Goal: Browse casually: Explore the website without a specific task or goal

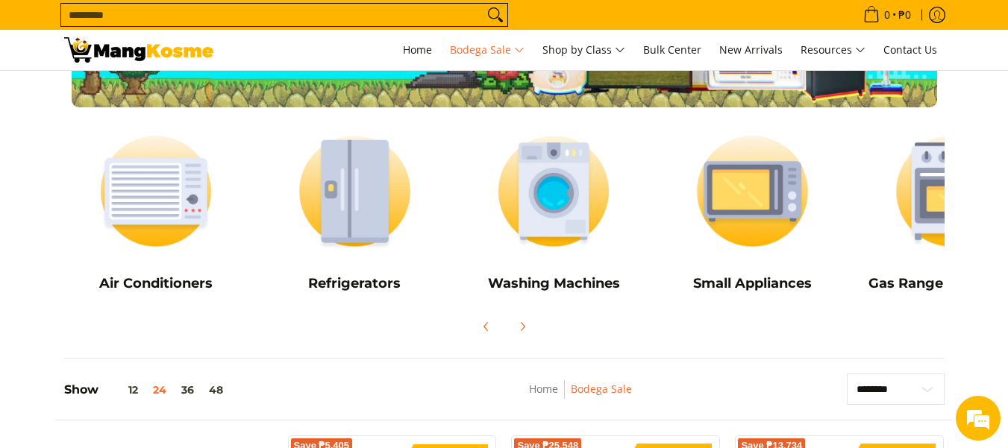
scroll to position [149, 0]
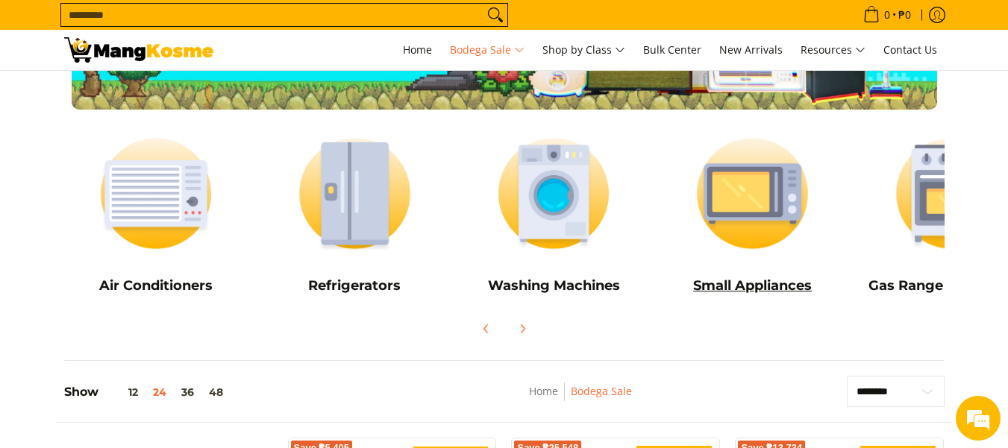
click at [754, 289] on h5 "Small Appliances" at bounding box center [752, 286] width 184 height 17
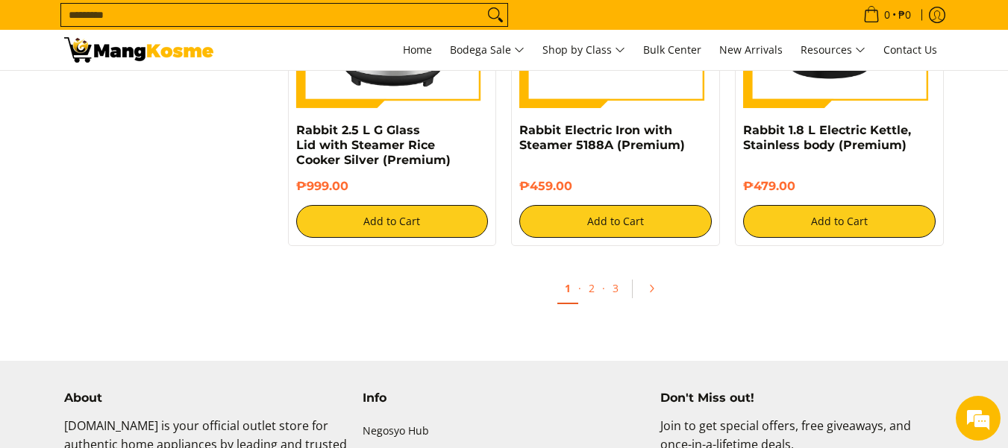
scroll to position [2910, 0]
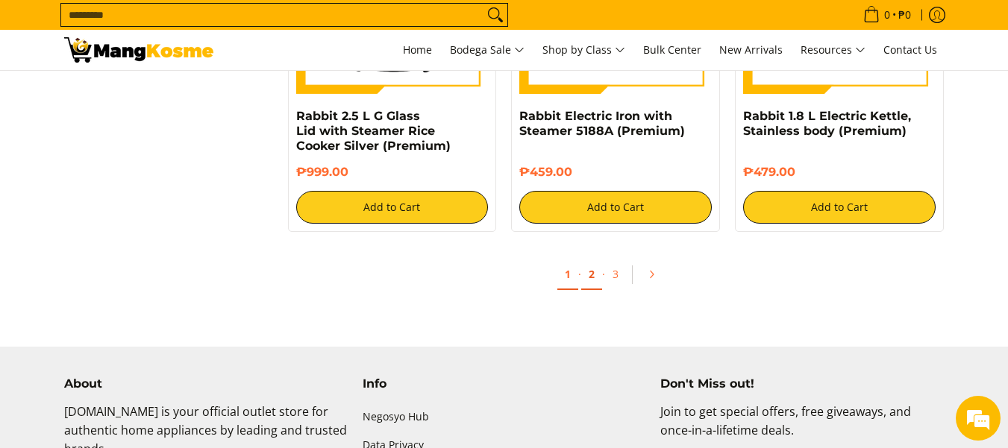
click at [595, 276] on link "2" at bounding box center [591, 275] width 21 height 31
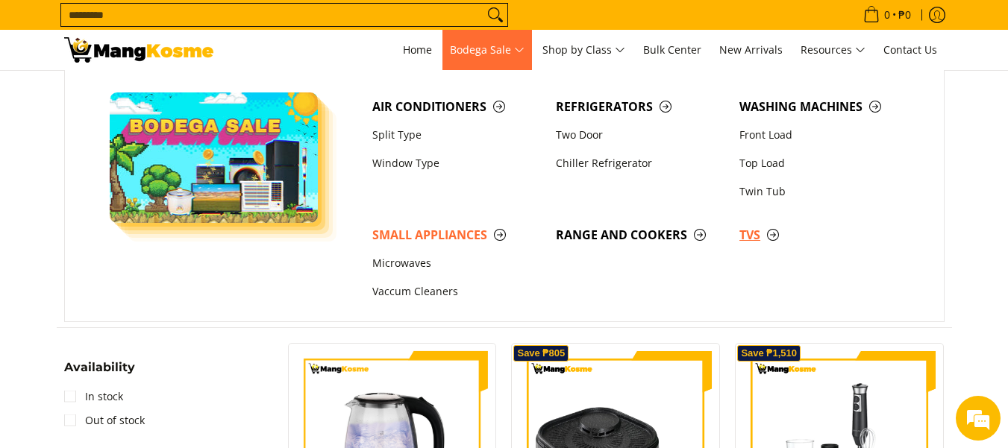
click at [772, 233] on span "TVs" at bounding box center [823, 235] width 169 height 19
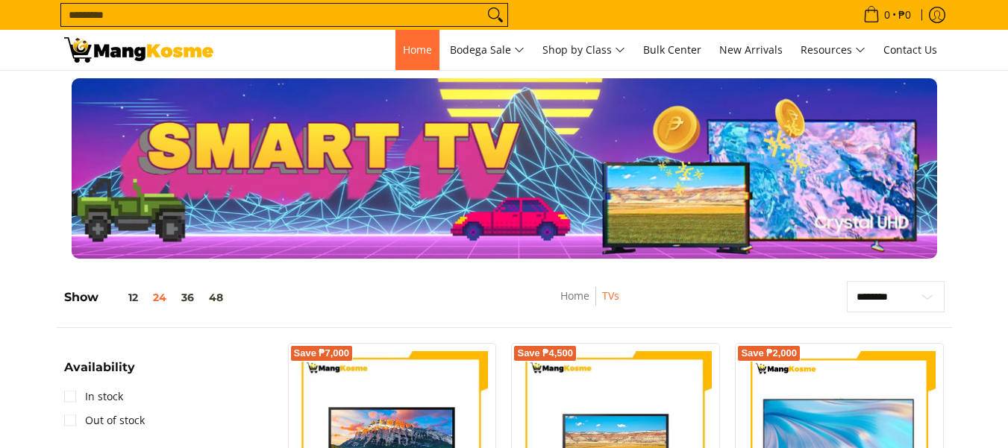
click at [408, 43] on span "Home" at bounding box center [417, 50] width 29 height 14
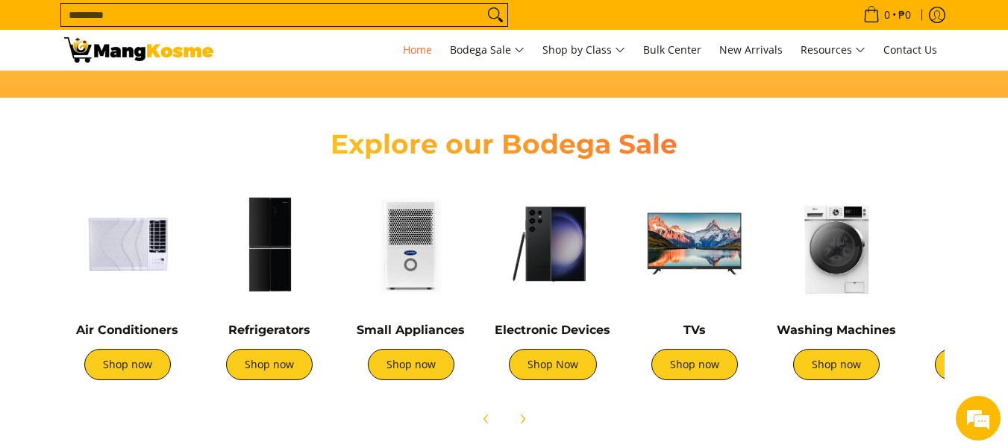
scroll to position [522, 0]
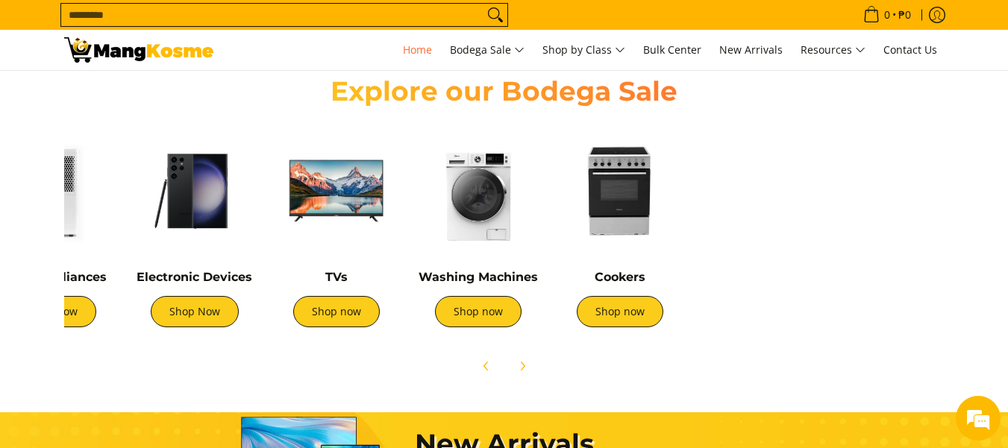
drag, startPoint x: 793, startPoint y: 209, endPoint x: 401, endPoint y: 178, distance: 393.0
click at [415, 178] on img at bounding box center [478, 191] width 127 height 127
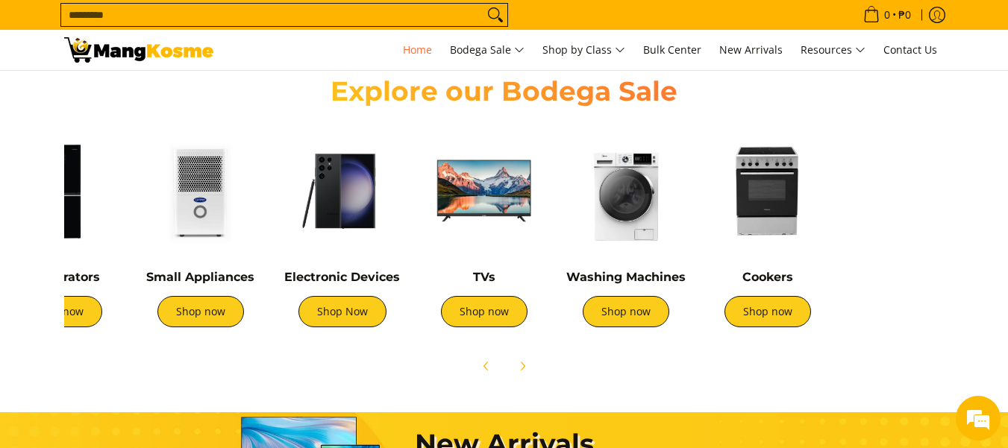
scroll to position [0, 187]
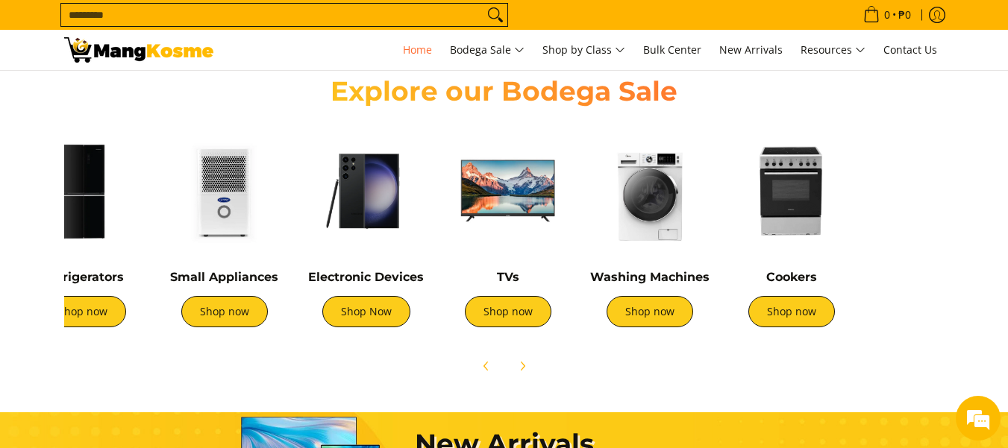
drag, startPoint x: 240, startPoint y: 190, endPoint x: 451, endPoint y: 190, distance: 211.2
click at [451, 190] on img at bounding box center [508, 191] width 127 height 127
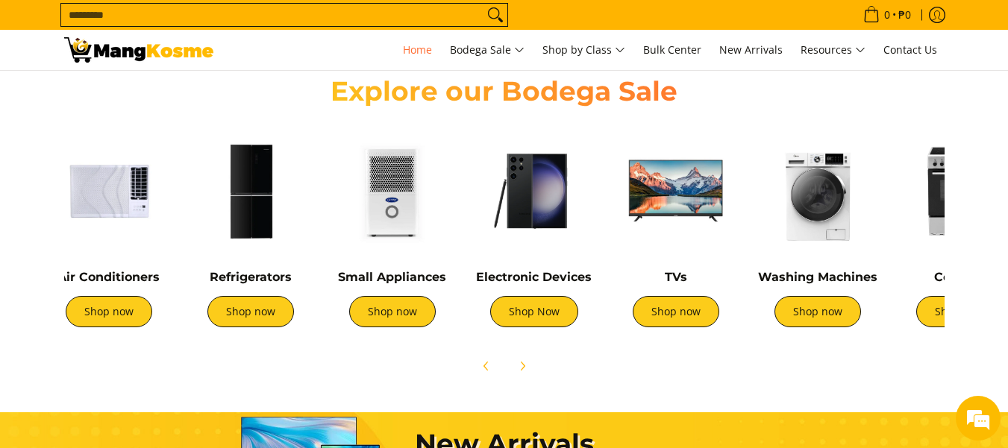
scroll to position [0, 0]
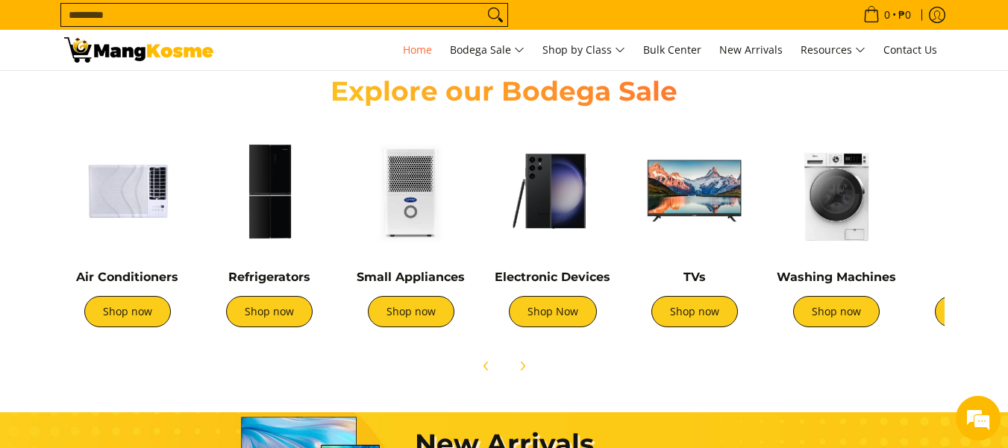
drag, startPoint x: 345, startPoint y: 232, endPoint x: 586, endPoint y: 243, distance: 240.5
click at [586, 243] on img at bounding box center [552, 191] width 127 height 127
drag, startPoint x: 348, startPoint y: 222, endPoint x: 489, endPoint y: 222, distance: 141.0
click at [489, 222] on div "Air Conditioners Shop now Refrigerators Shop now Shop now" at bounding box center [753, 231] width 1393 height 222
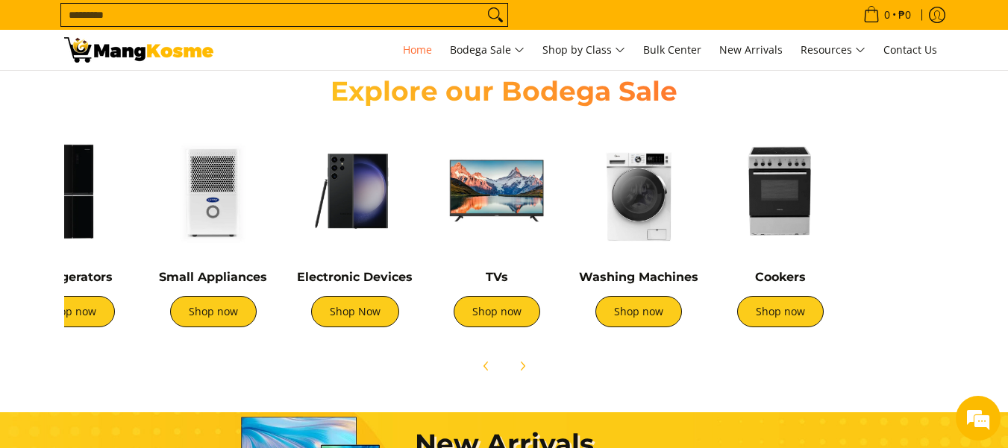
scroll to position [0, 265]
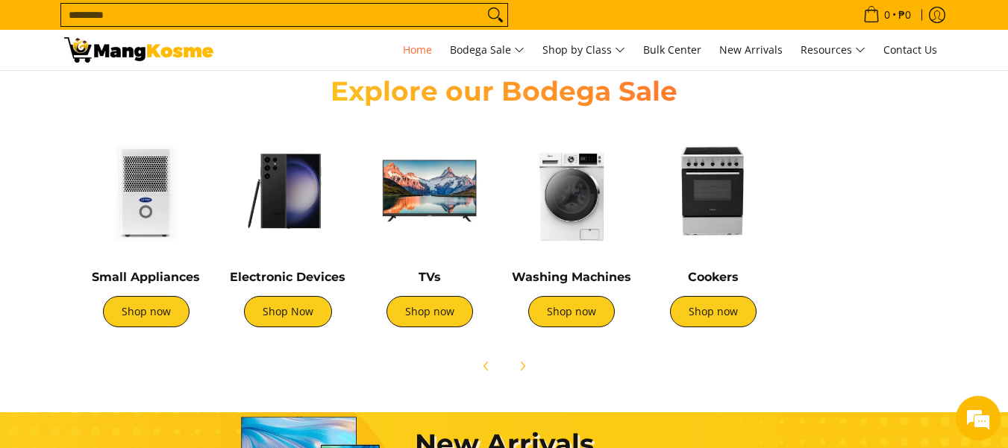
drag, startPoint x: 741, startPoint y: 224, endPoint x: 476, endPoint y: 219, distance: 264.9
click at [476, 219] on img at bounding box center [429, 191] width 127 height 127
click at [716, 218] on img at bounding box center [713, 191] width 127 height 127
